Goal: Task Accomplishment & Management: Use online tool/utility

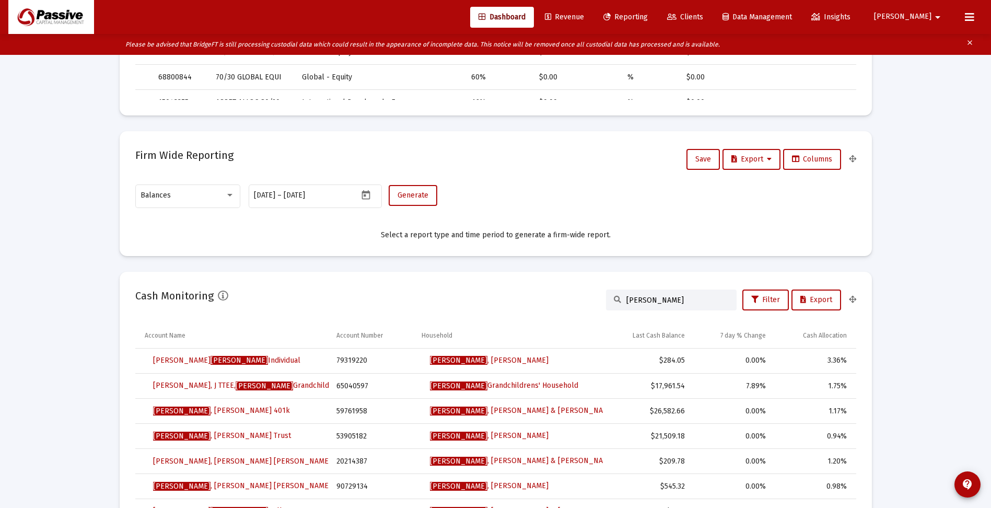
click at [703, 16] on span "Clients" at bounding box center [685, 17] width 36 height 9
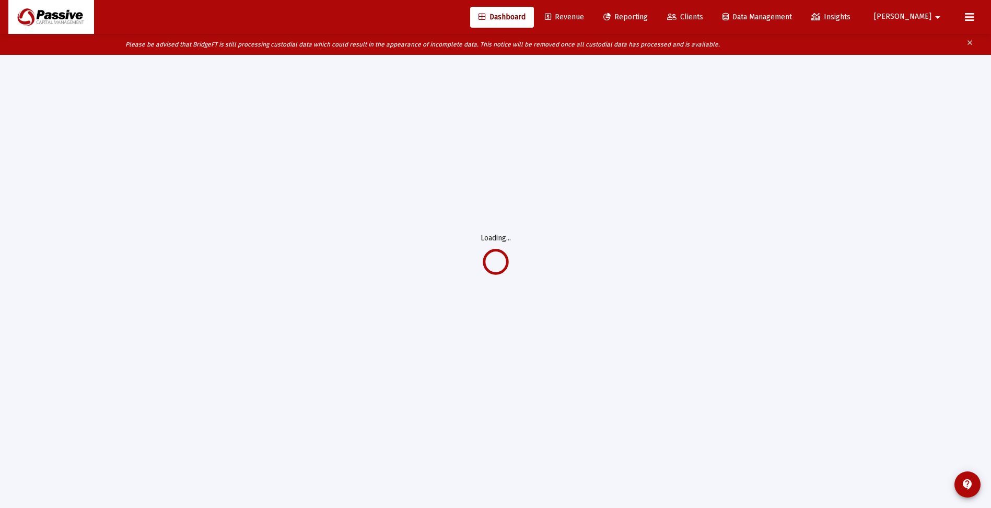
scroll to position [21, 0]
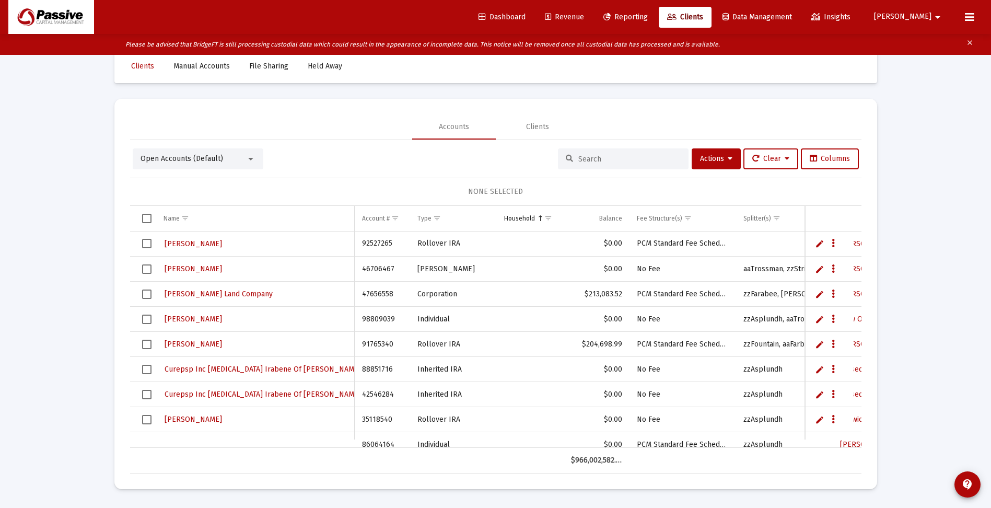
click at [613, 157] on input at bounding box center [630, 159] width 102 height 9
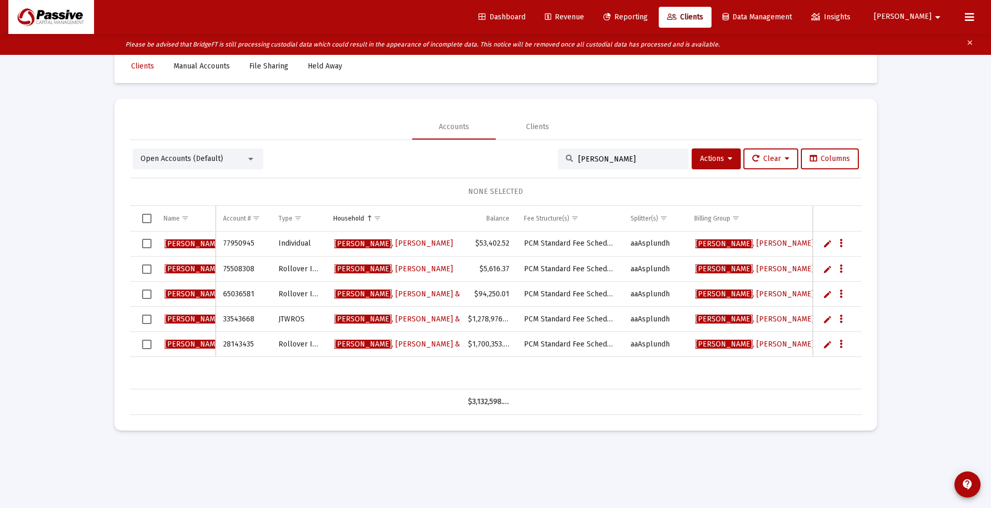
type input "[PERSON_NAME]"
click at [648, 20] on span "Reporting" at bounding box center [626, 17] width 44 height 9
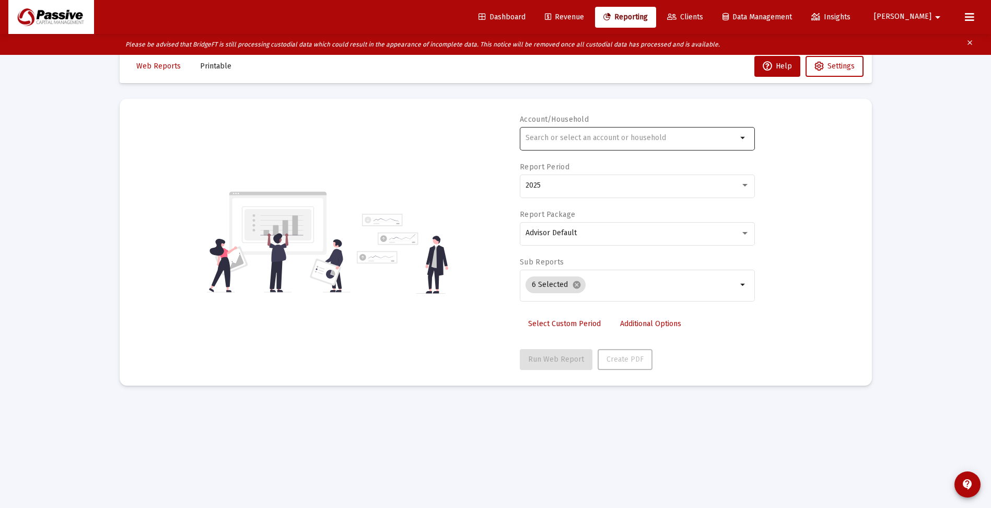
click at [581, 137] on input "text" at bounding box center [632, 138] width 212 height 8
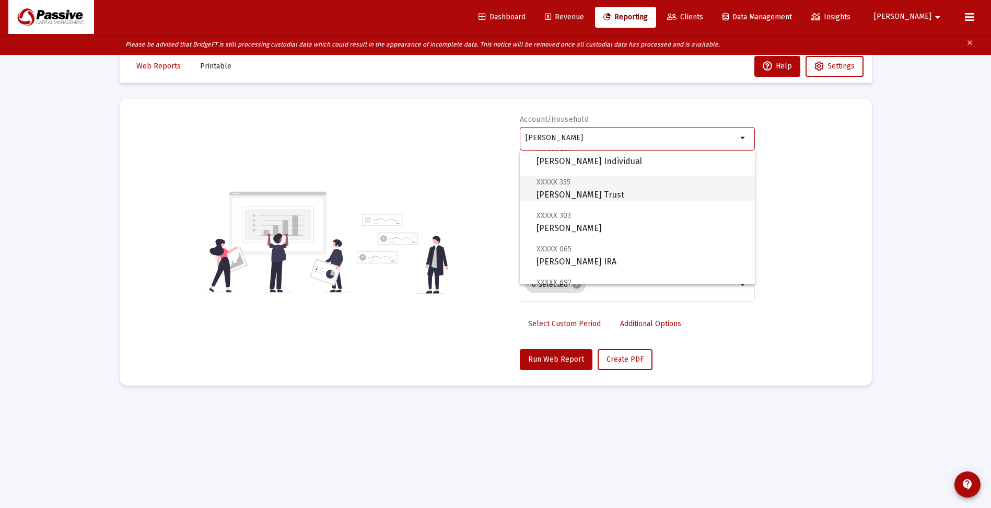
scroll to position [157, 0]
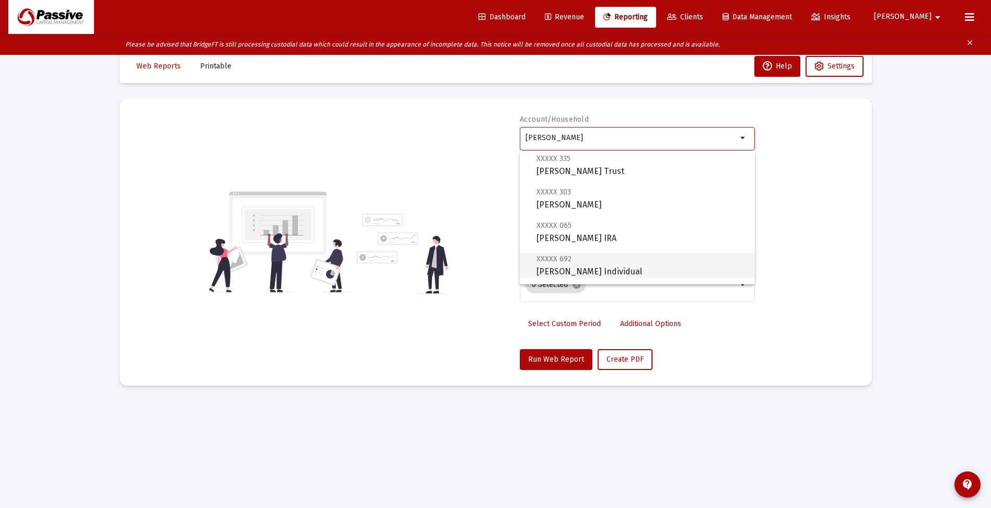
click at [596, 271] on span "XXXXX 692 [PERSON_NAME] Individual" at bounding box center [642, 265] width 210 height 26
type input "[PERSON_NAME] Individual"
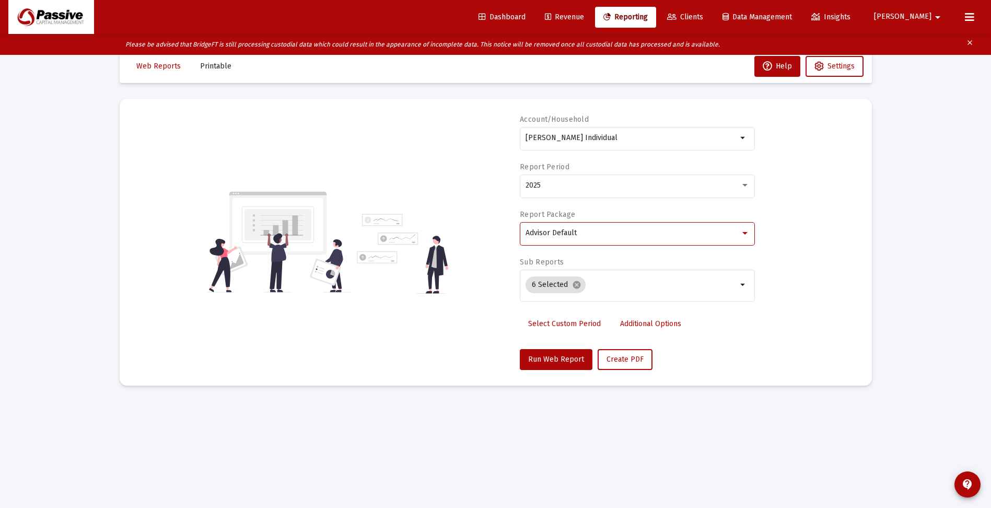
click at [555, 234] on span "Advisor Default" at bounding box center [551, 232] width 51 height 9
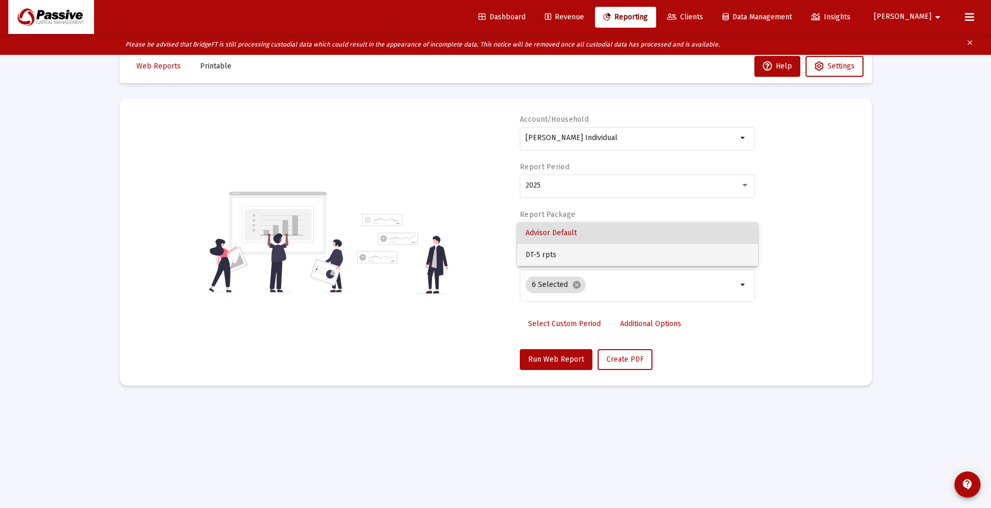
click at [547, 256] on span "DT-5 rpts" at bounding box center [638, 255] width 224 height 22
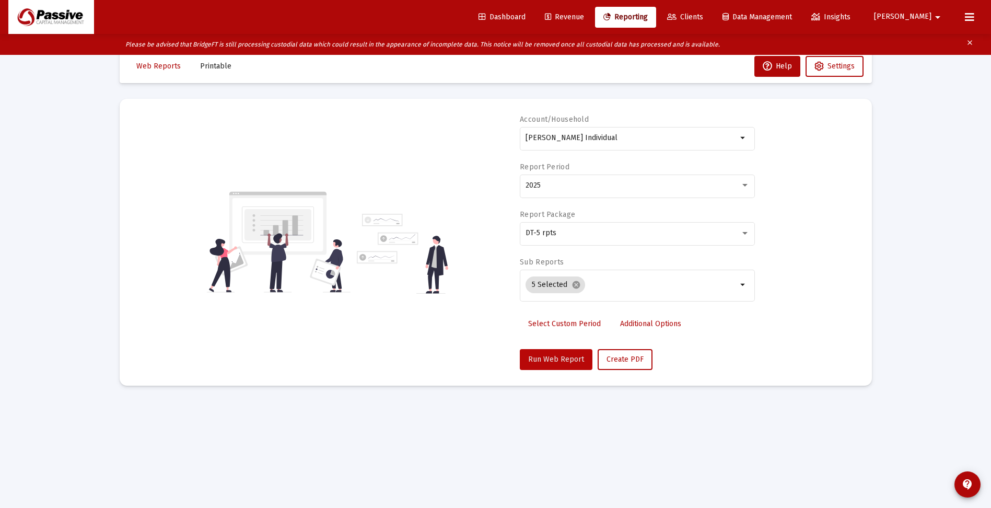
click at [555, 357] on span "Run Web Report" at bounding box center [556, 359] width 56 height 9
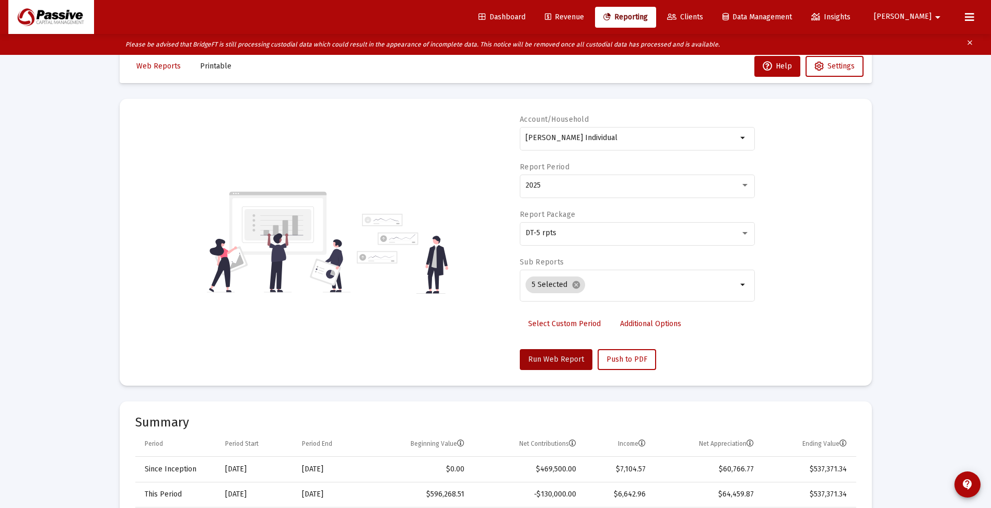
click at [703, 16] on span "Clients" at bounding box center [685, 17] width 36 height 9
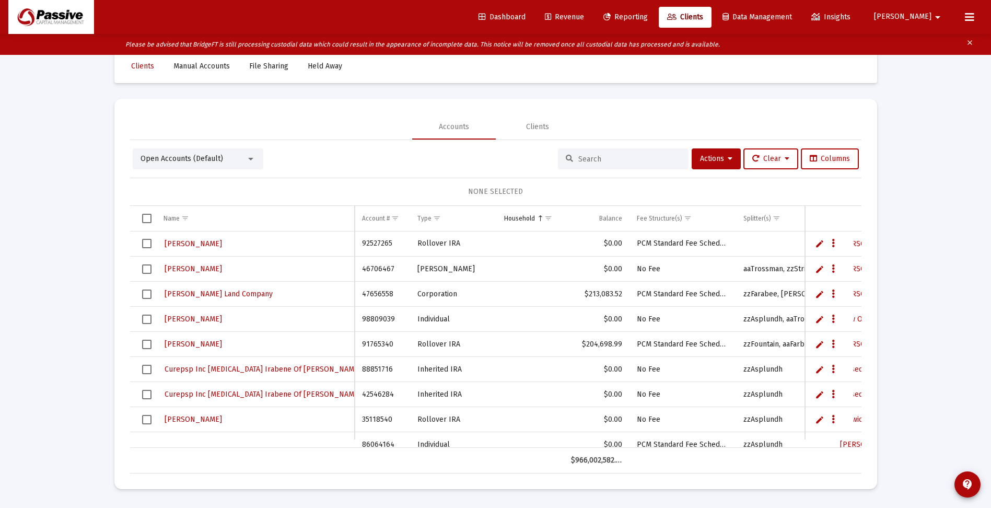
click at [596, 159] on input at bounding box center [630, 159] width 102 height 9
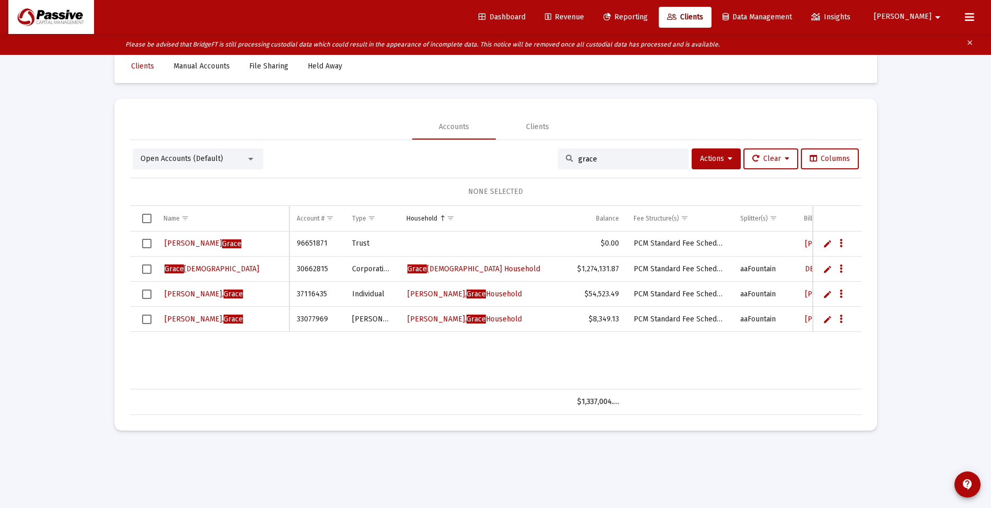
drag, startPoint x: 618, startPoint y: 158, endPoint x: 549, endPoint y: 165, distance: 69.3
click at [549, 165] on div "Open Accounts (Default) grace Actions Clear Columns" at bounding box center [496, 158] width 726 height 21
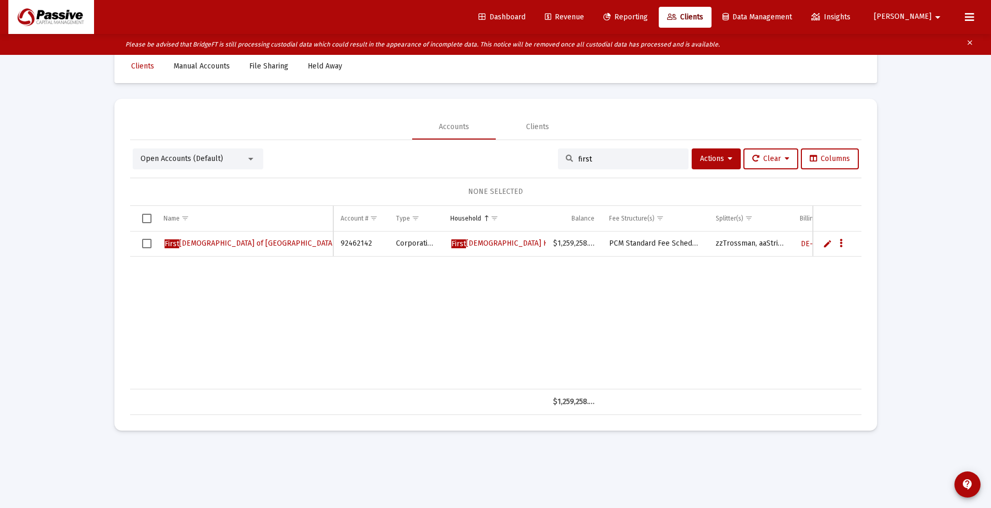
type input "first"
click at [942, 294] on div "Loading... Clients Manual Accounts File Sharing Held Away Accounts Clients Open…" at bounding box center [495, 254] width 991 height 508
